Goal: Information Seeking & Learning: Check status

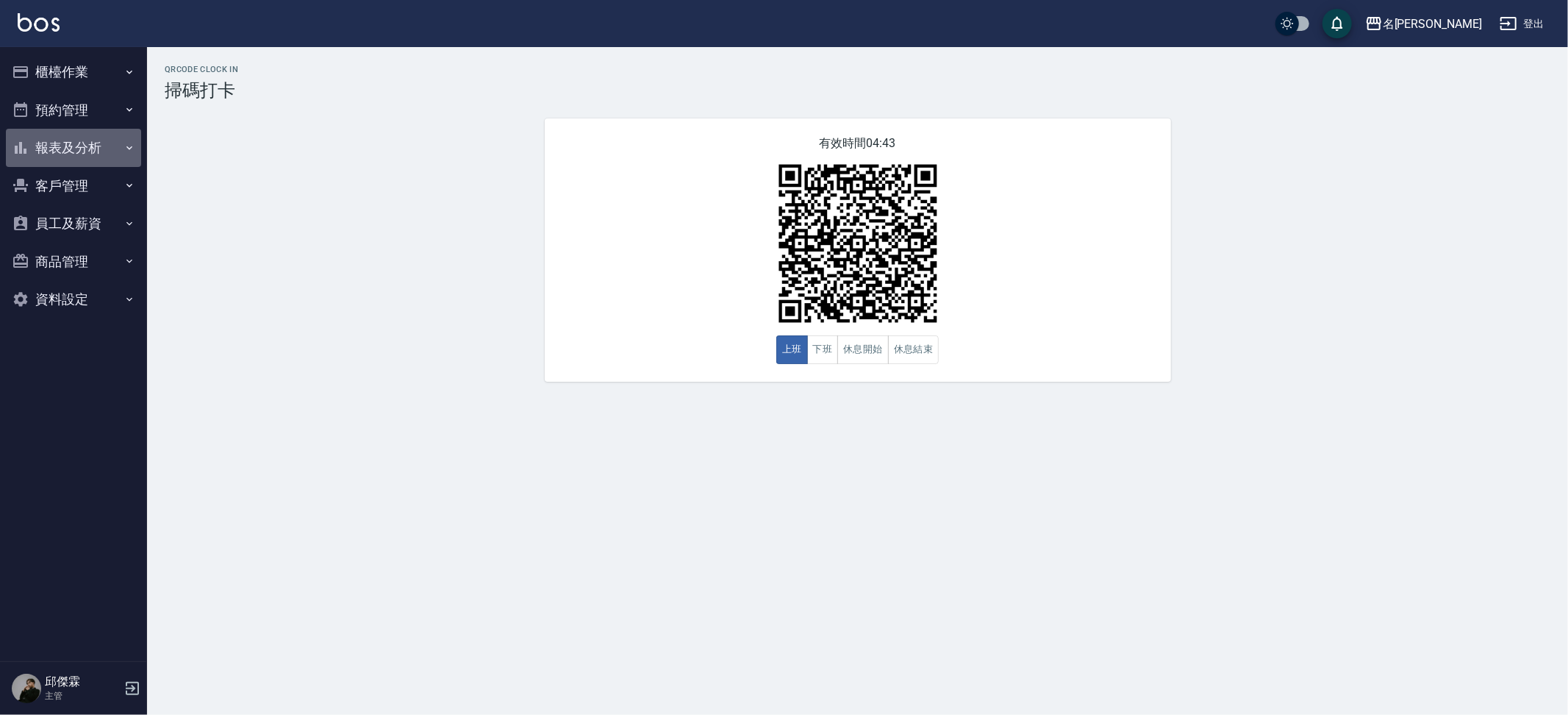
click at [128, 137] on button "報表及分析" at bounding box center [74, 147] width 135 height 38
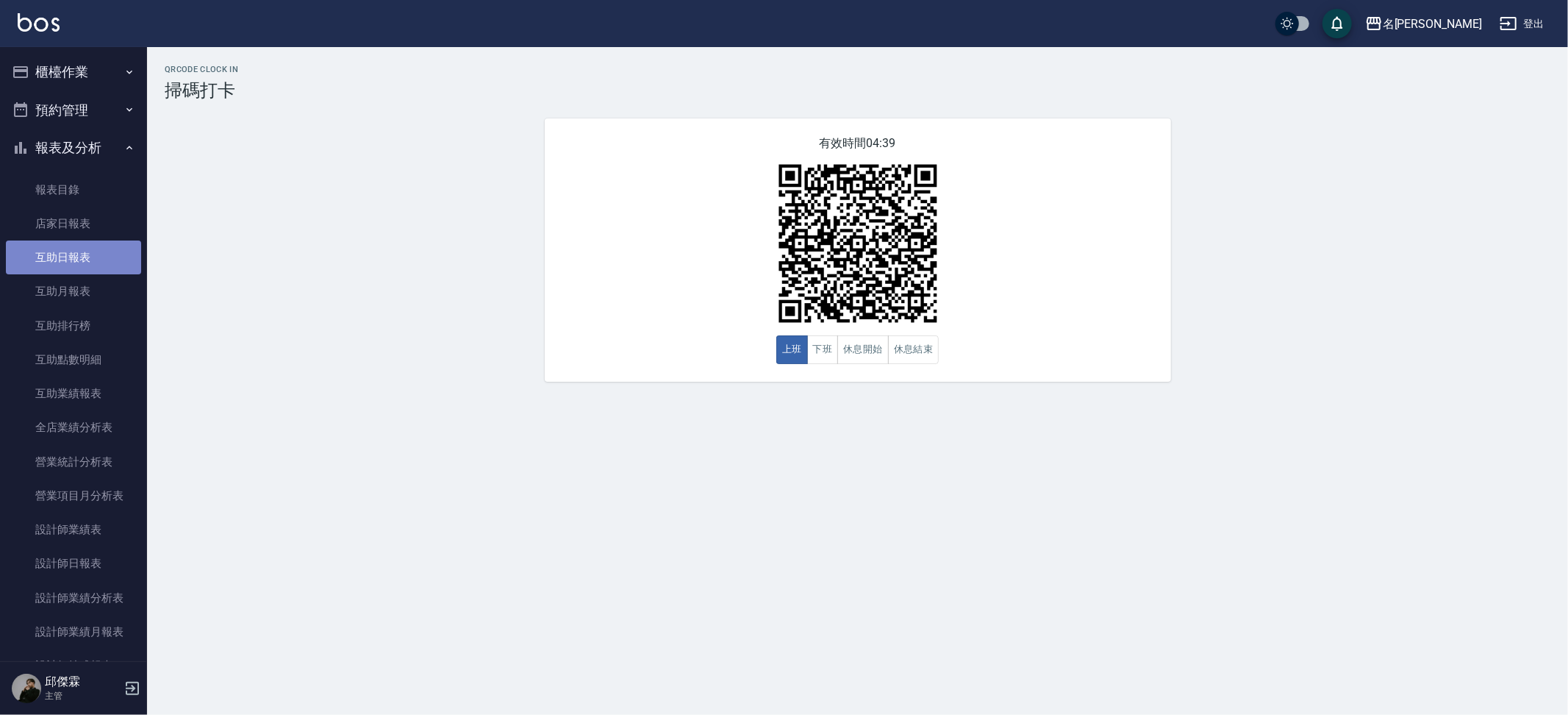
click at [90, 251] on link "互助日報表" at bounding box center [74, 258] width 135 height 34
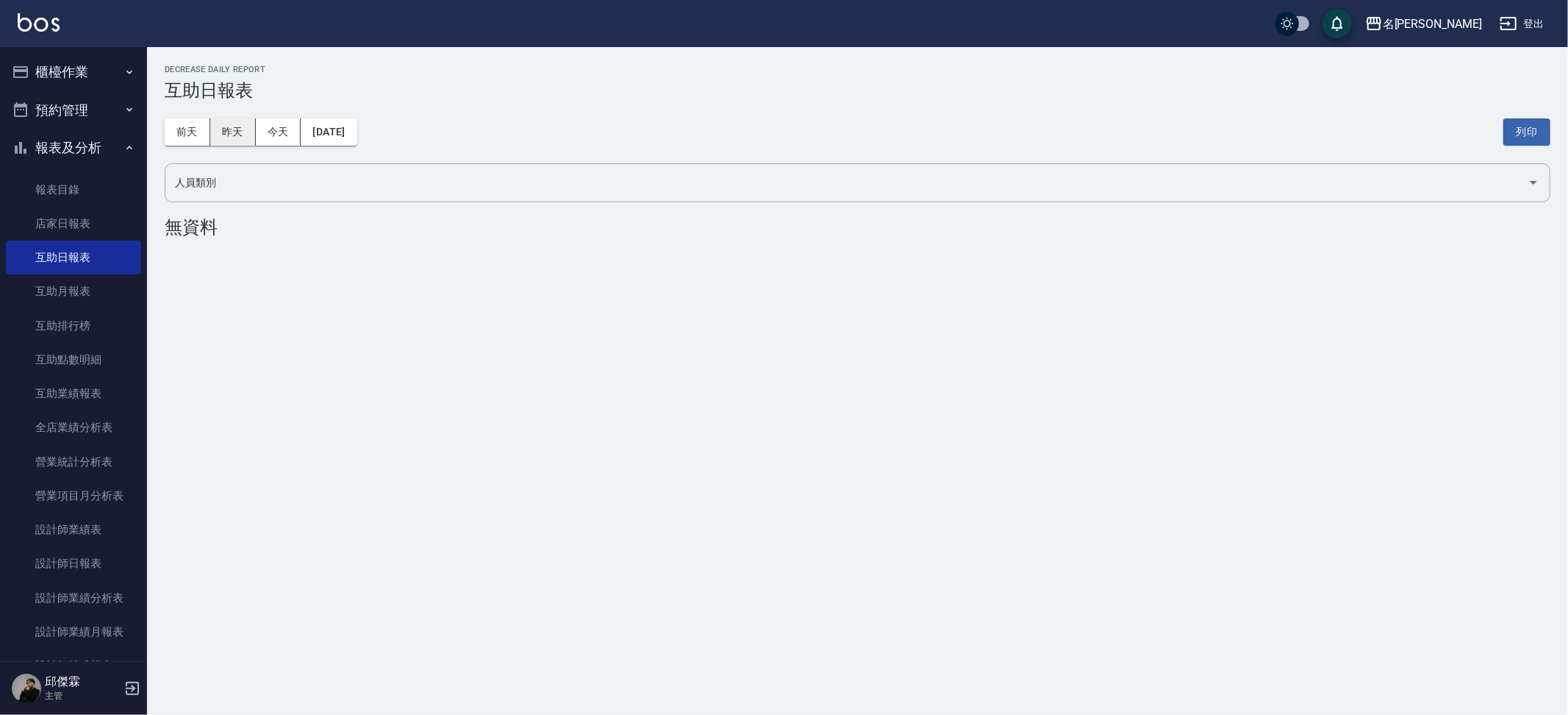
click at [231, 129] on button "昨天" at bounding box center [232, 132] width 45 height 28
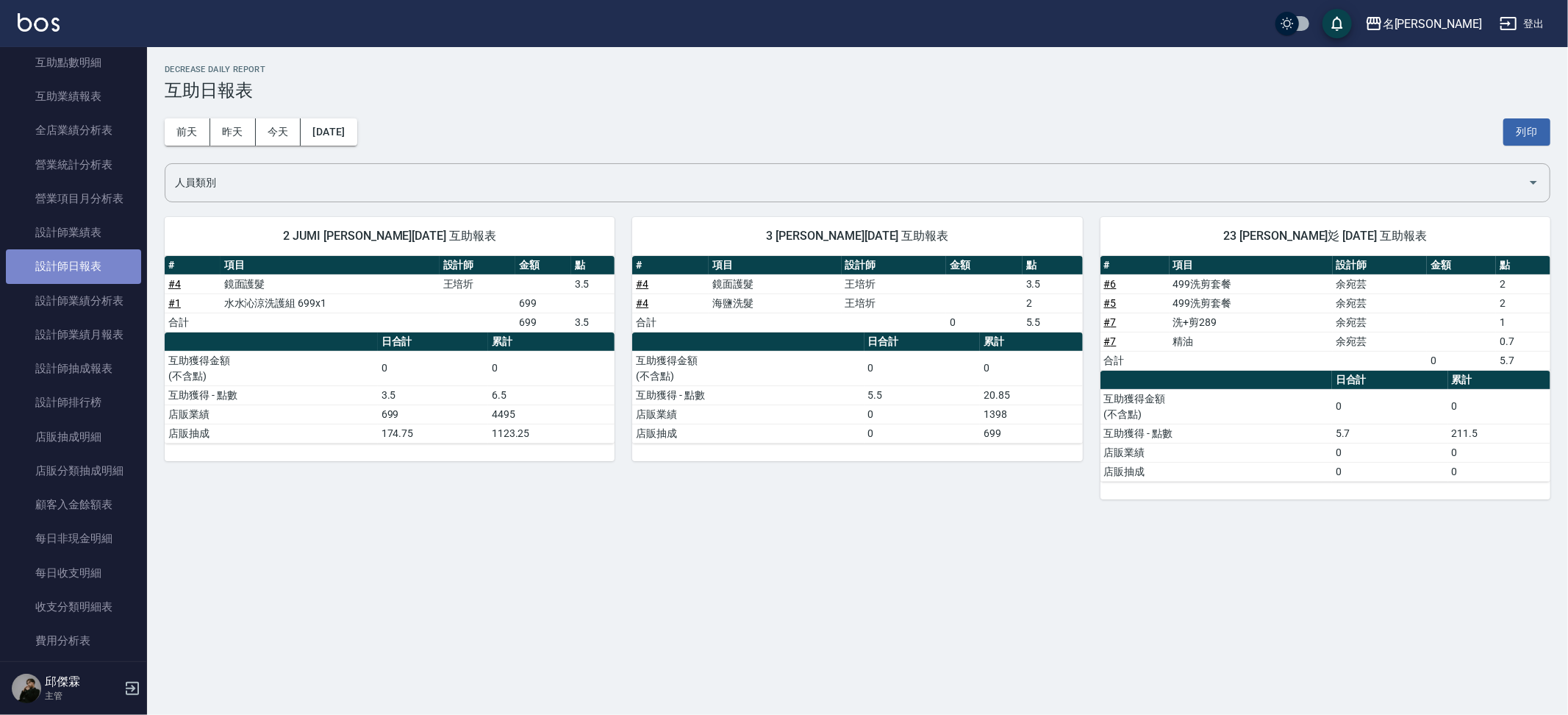
click at [88, 260] on link "設計師日報表" at bounding box center [74, 267] width 135 height 34
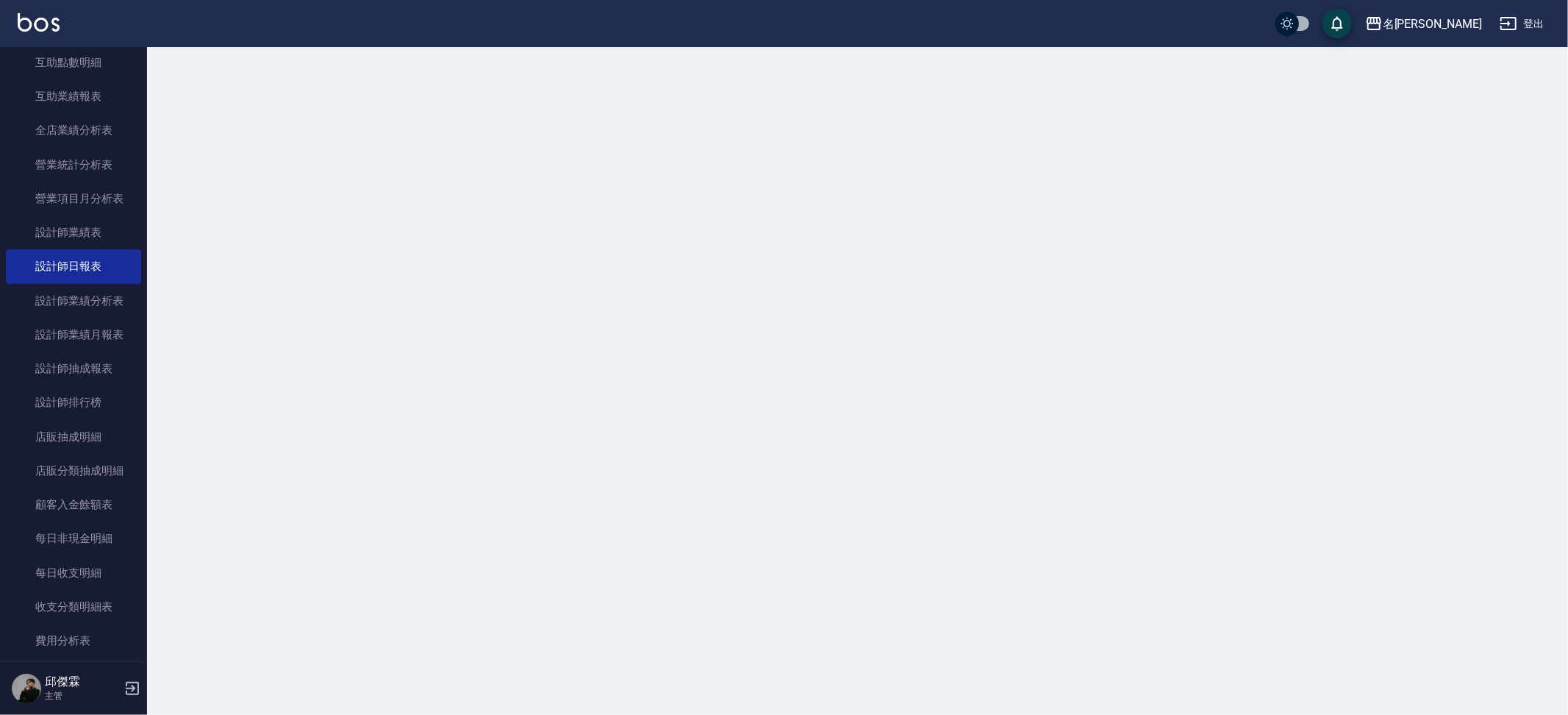
scroll to position [298, 0]
click at [232, 134] on button "昨天" at bounding box center [232, 132] width 45 height 28
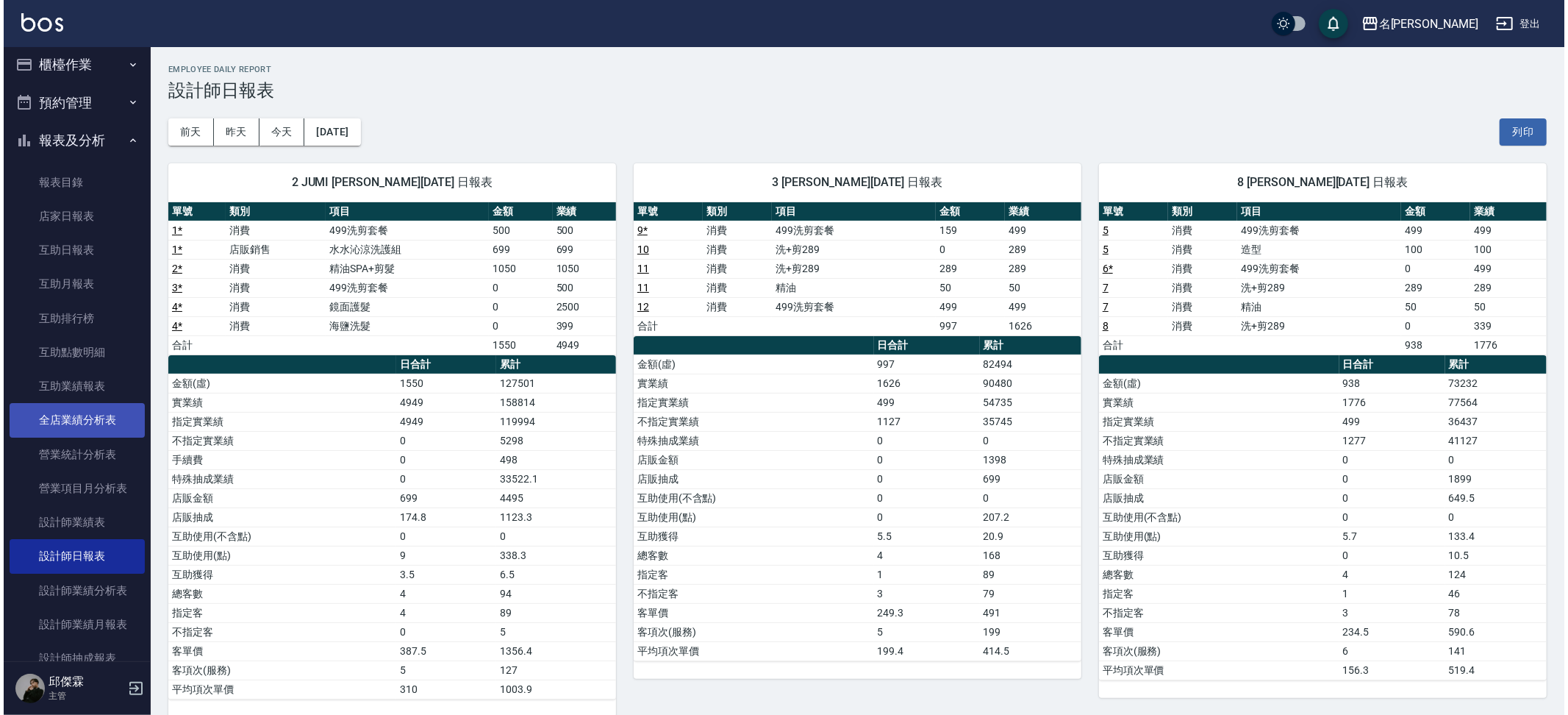
scroll to position [4, 0]
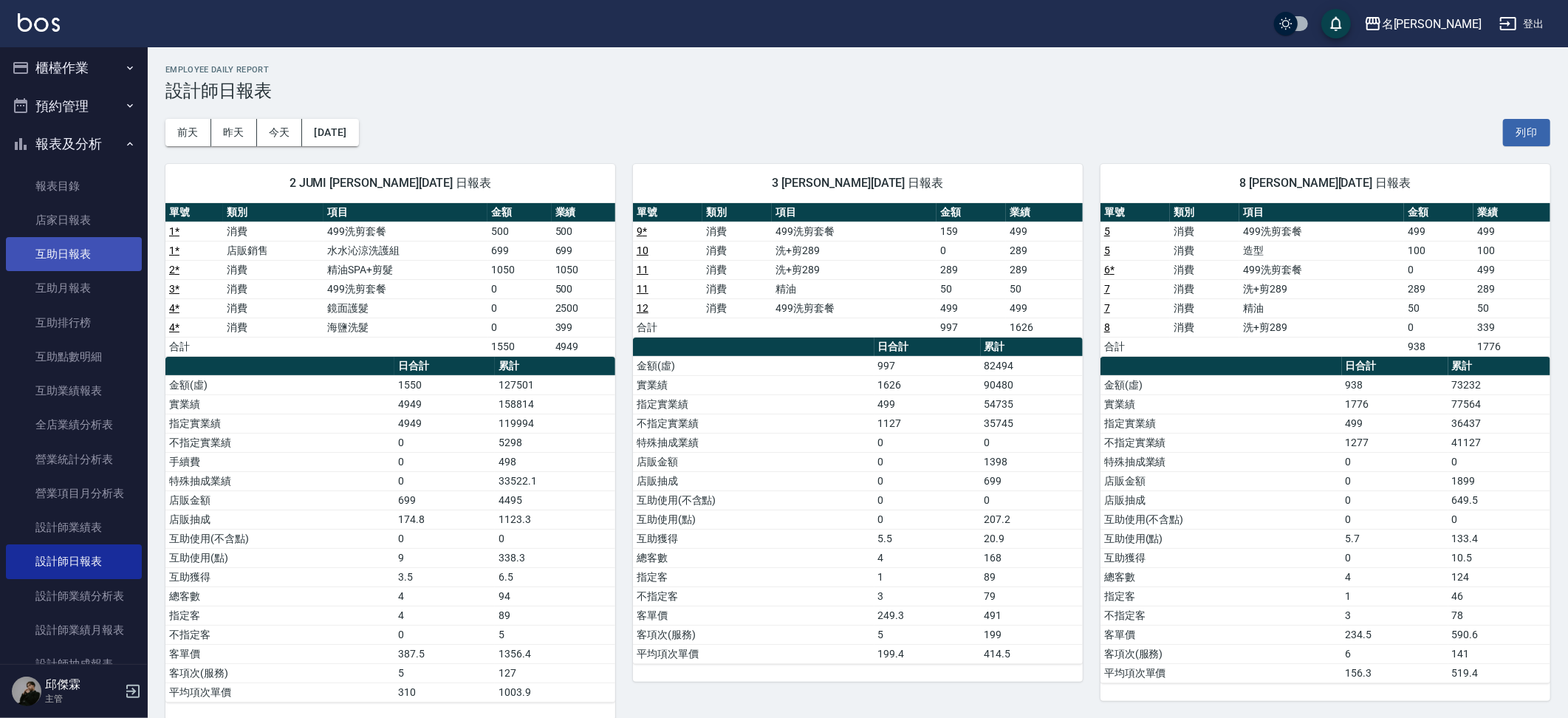
click at [98, 239] on link "互助日報表" at bounding box center [74, 255] width 136 height 34
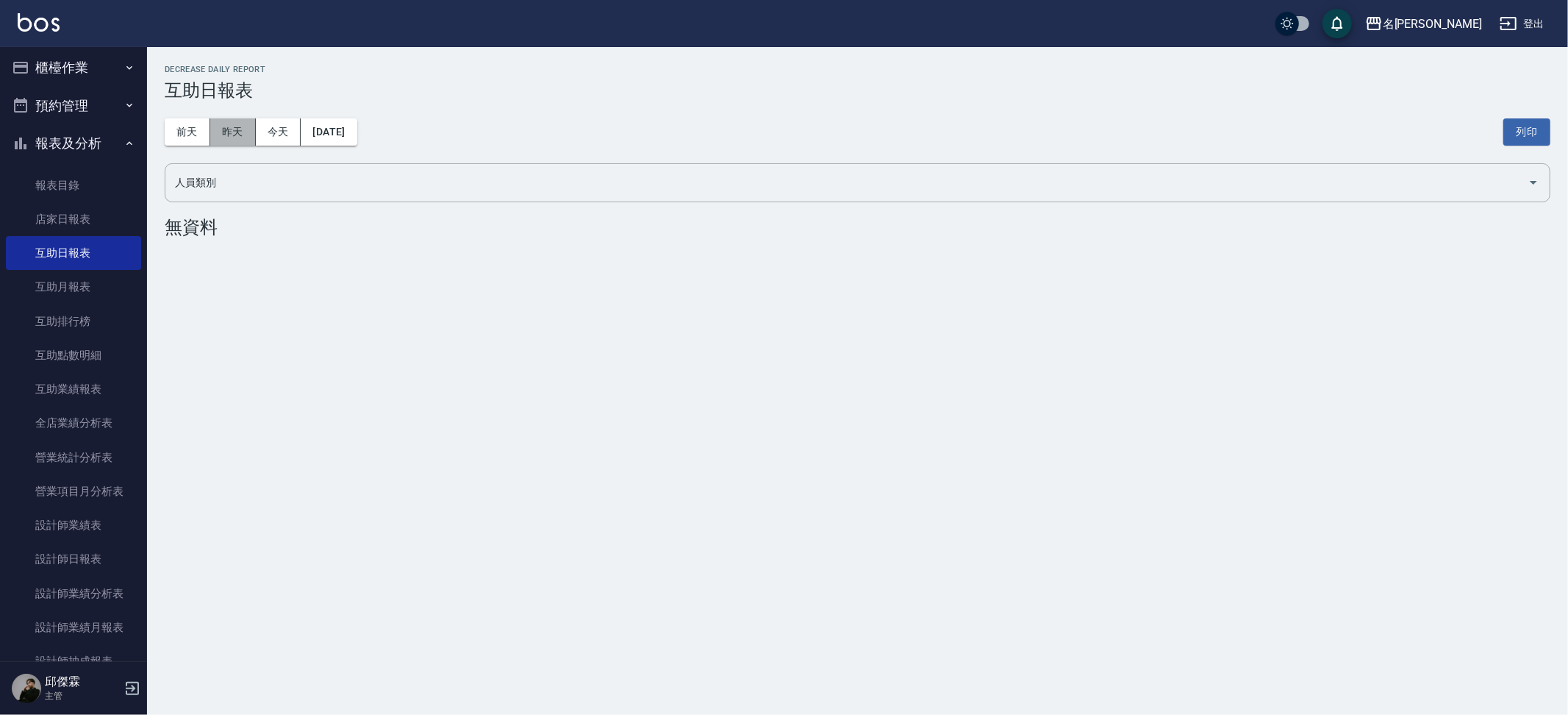
click at [232, 123] on button "昨天" at bounding box center [232, 132] width 45 height 28
